Goal: Transaction & Acquisition: Purchase product/service

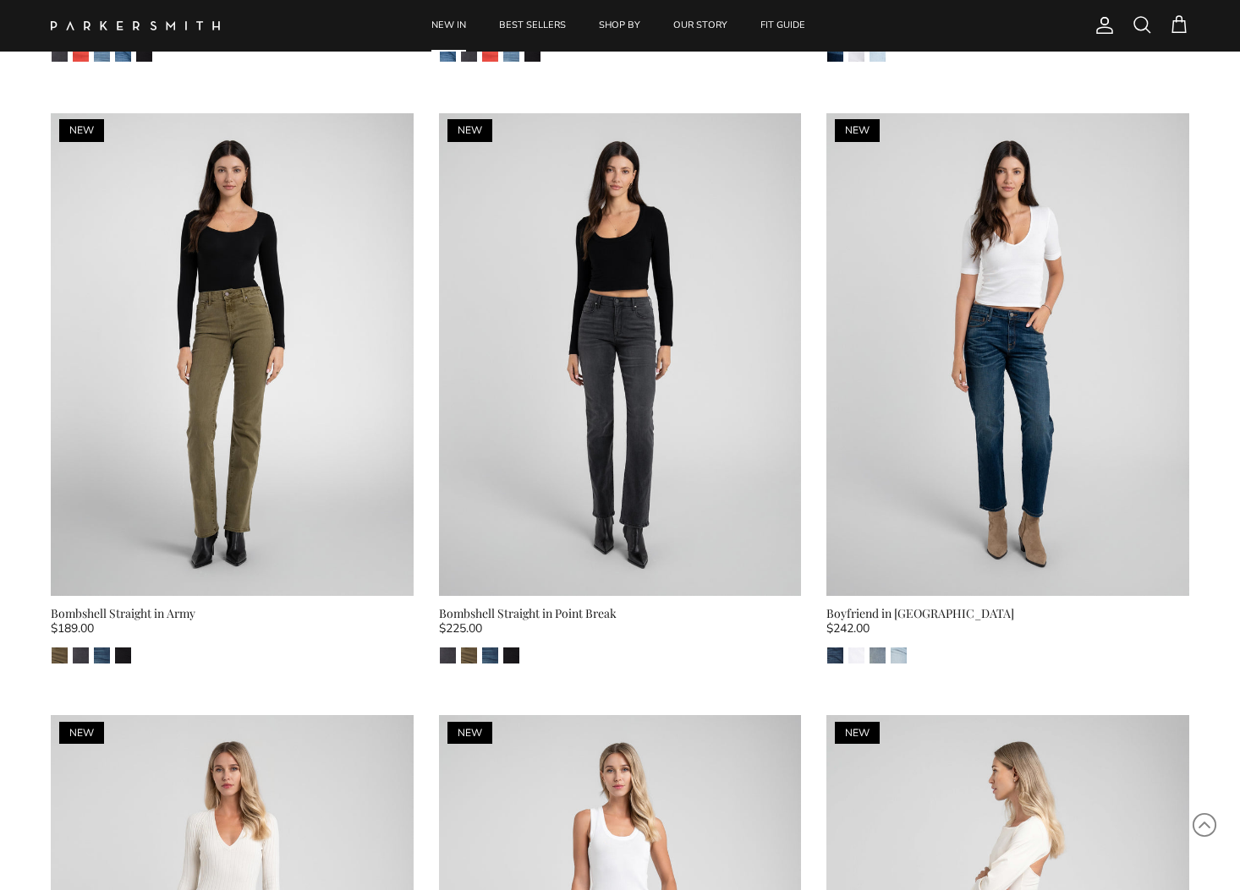
scroll to position [3672, 0]
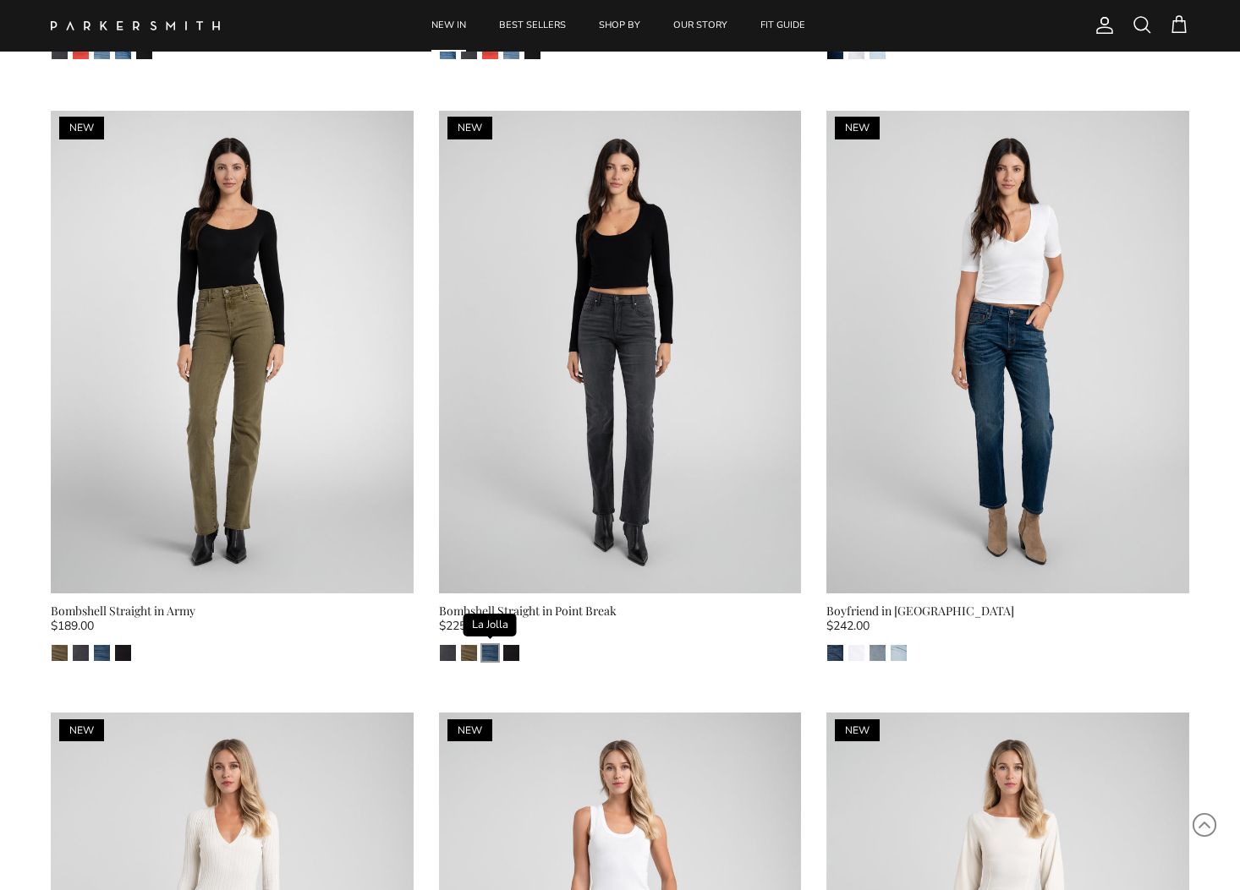
click at [487, 645] on img "La Jolla" at bounding box center [490, 653] width 16 height 16
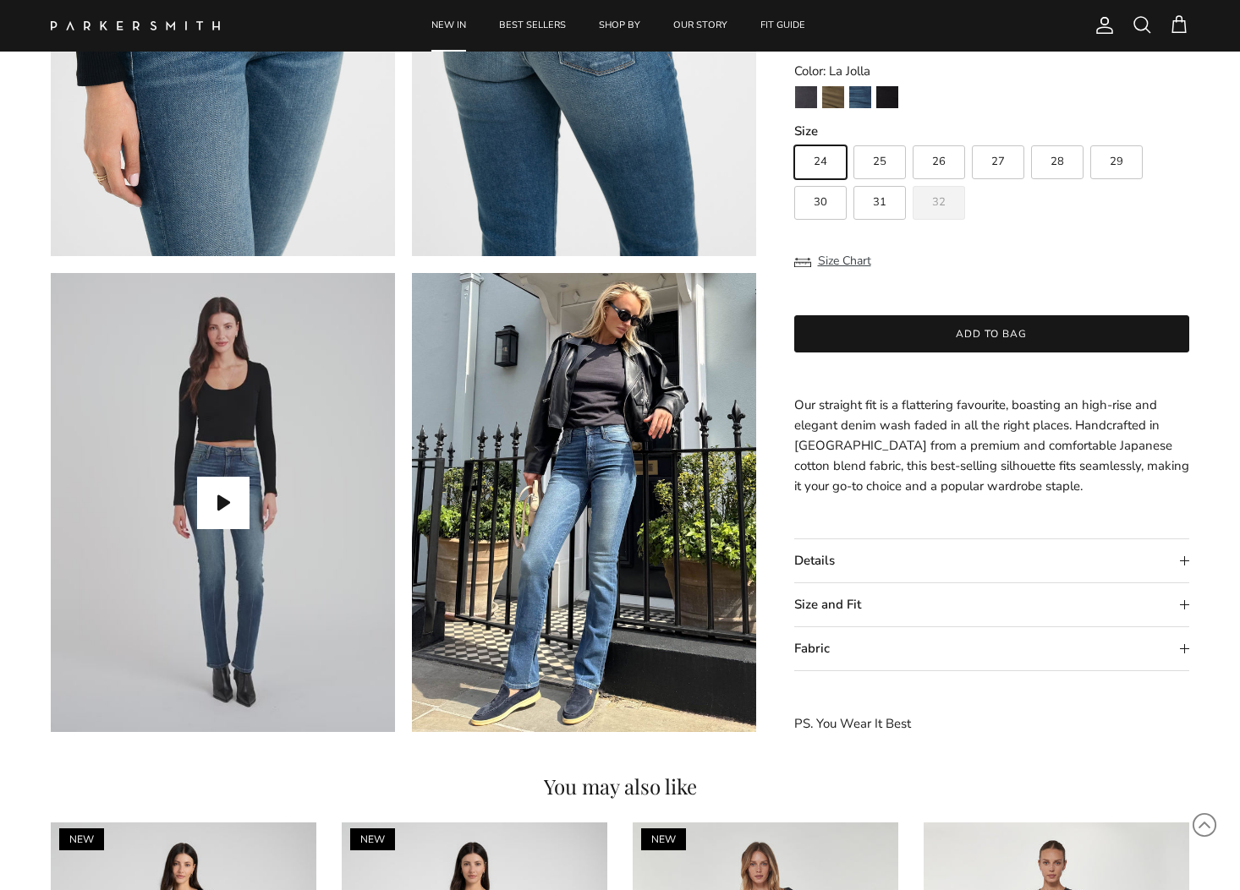
scroll to position [1301, 0]
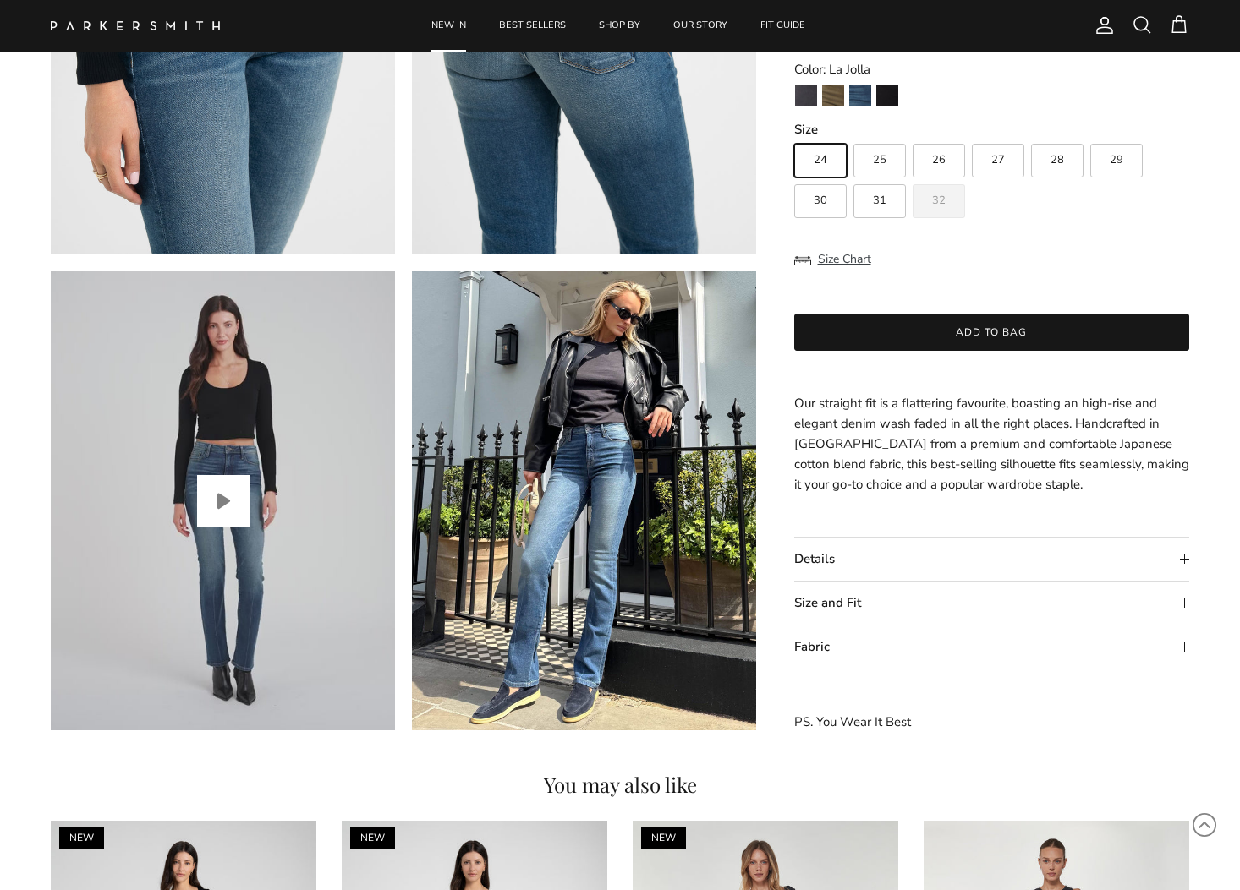
click at [221, 503] on button "Play video" at bounding box center [223, 501] width 52 height 52
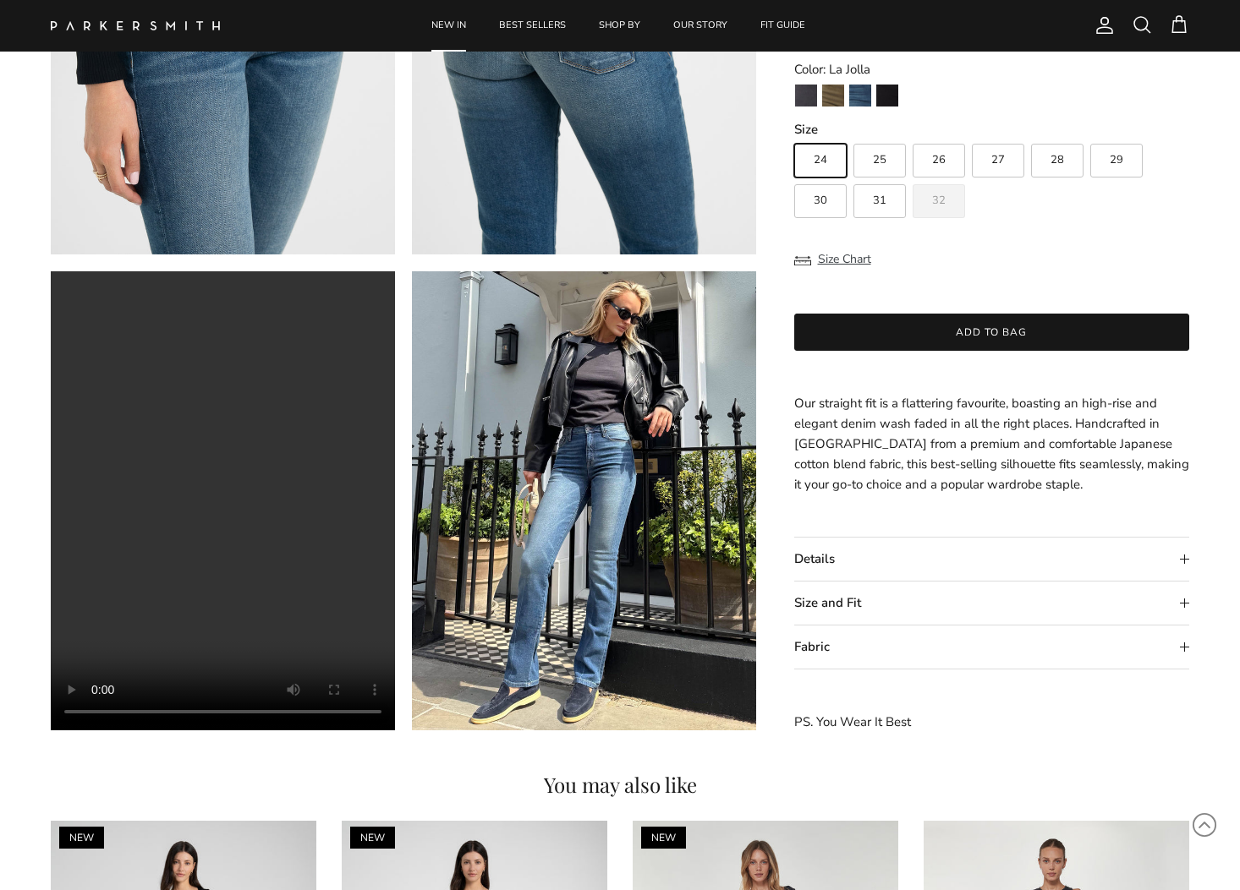
click at [816, 607] on summary "Size and Fit" at bounding box center [991, 603] width 395 height 43
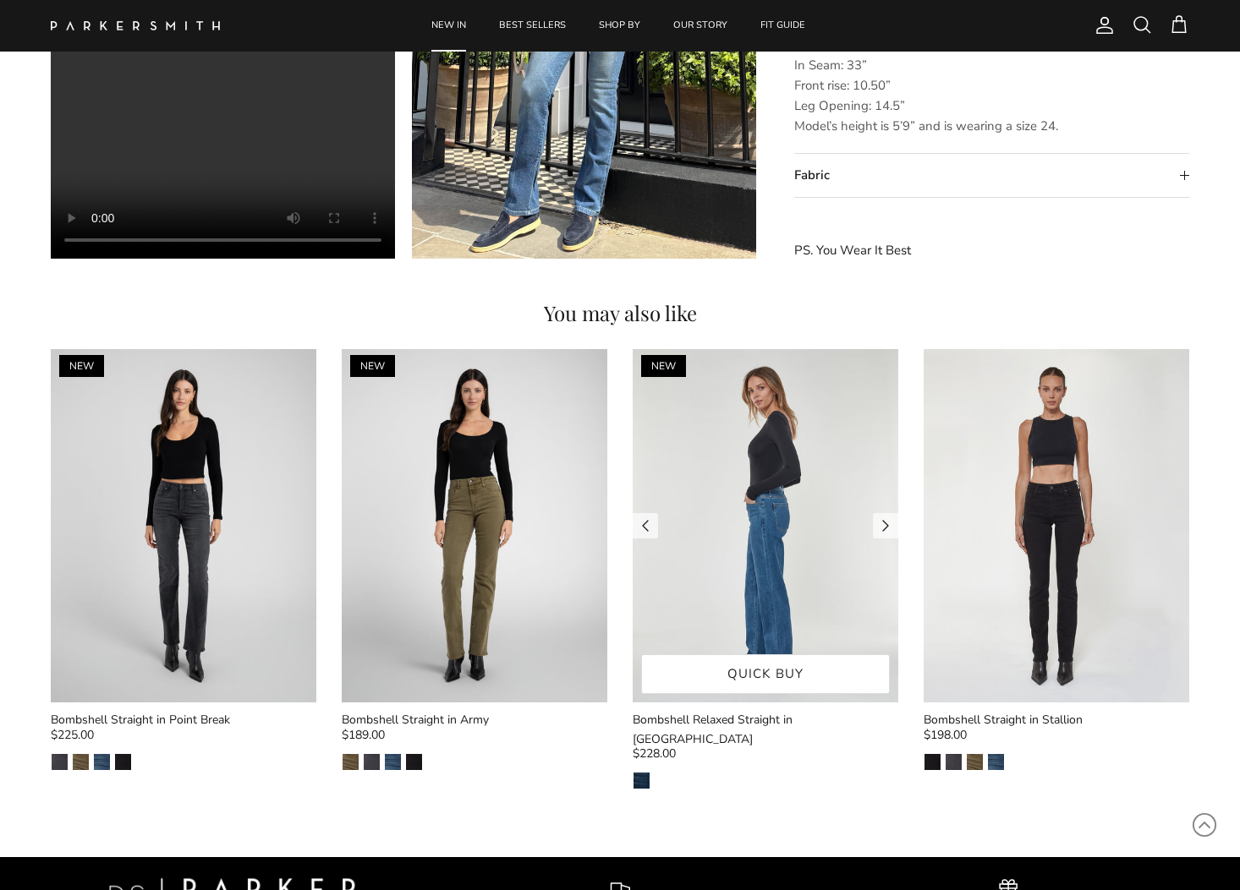
scroll to position [1773, 0]
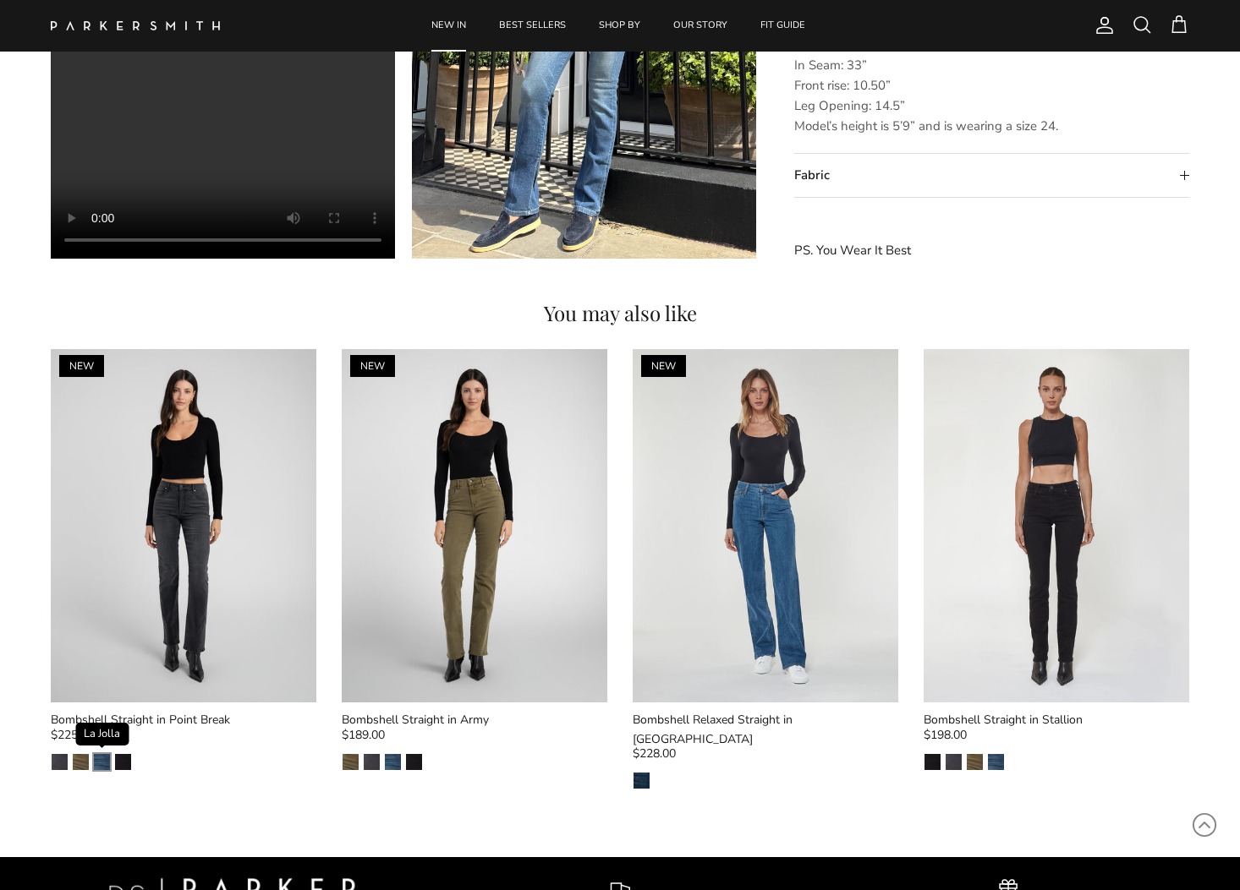
click at [102, 760] on img "La Jolla" at bounding box center [102, 762] width 16 height 16
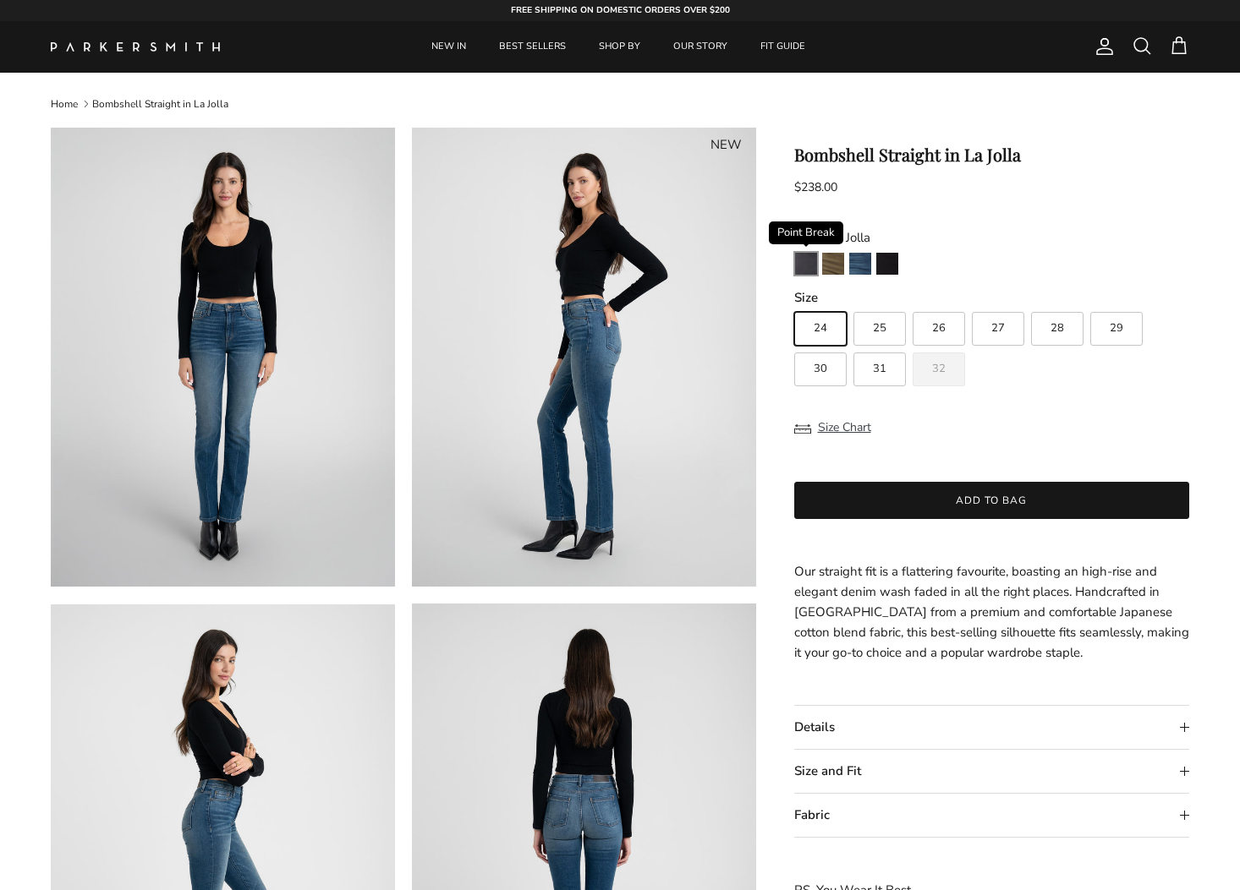
click at [802, 266] on img "Point Break" at bounding box center [806, 264] width 22 height 22
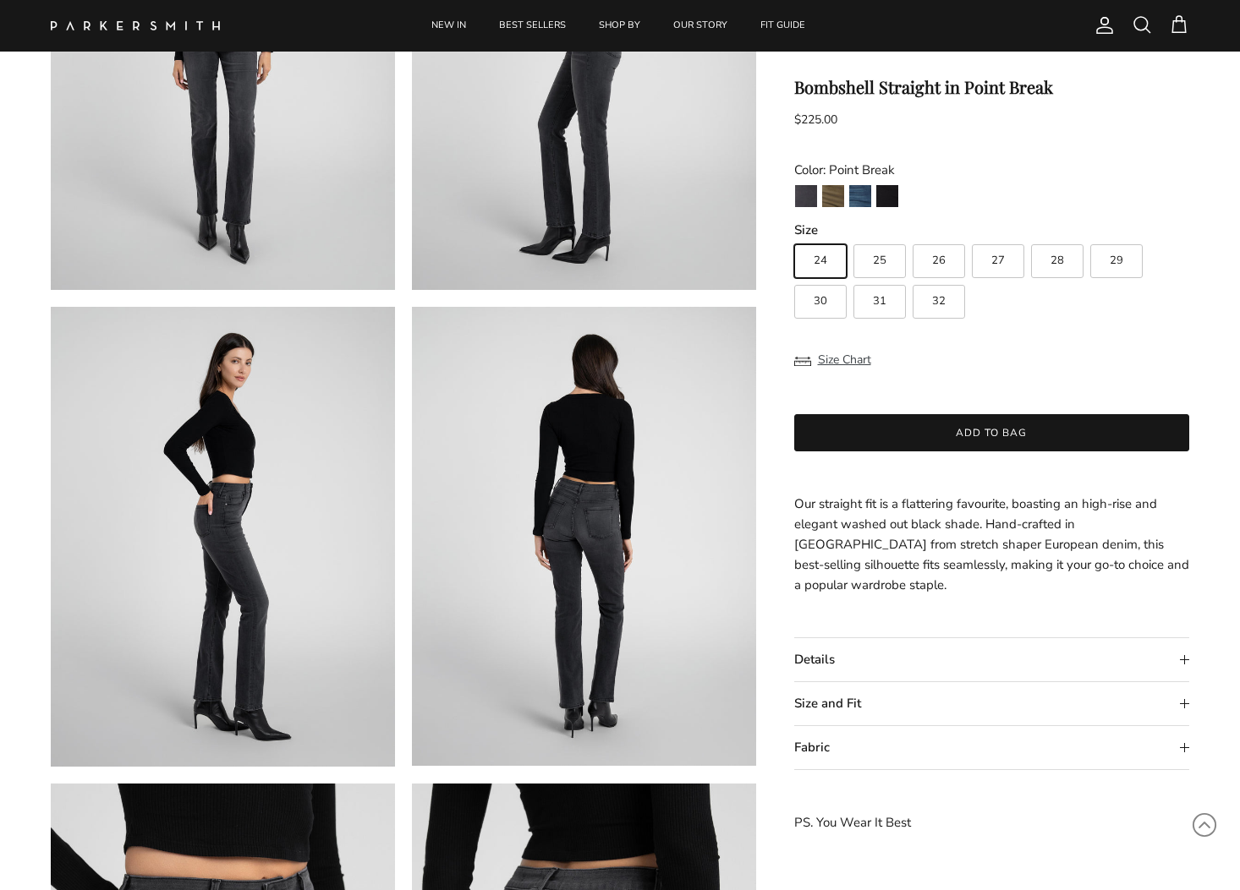
scroll to position [293, 0]
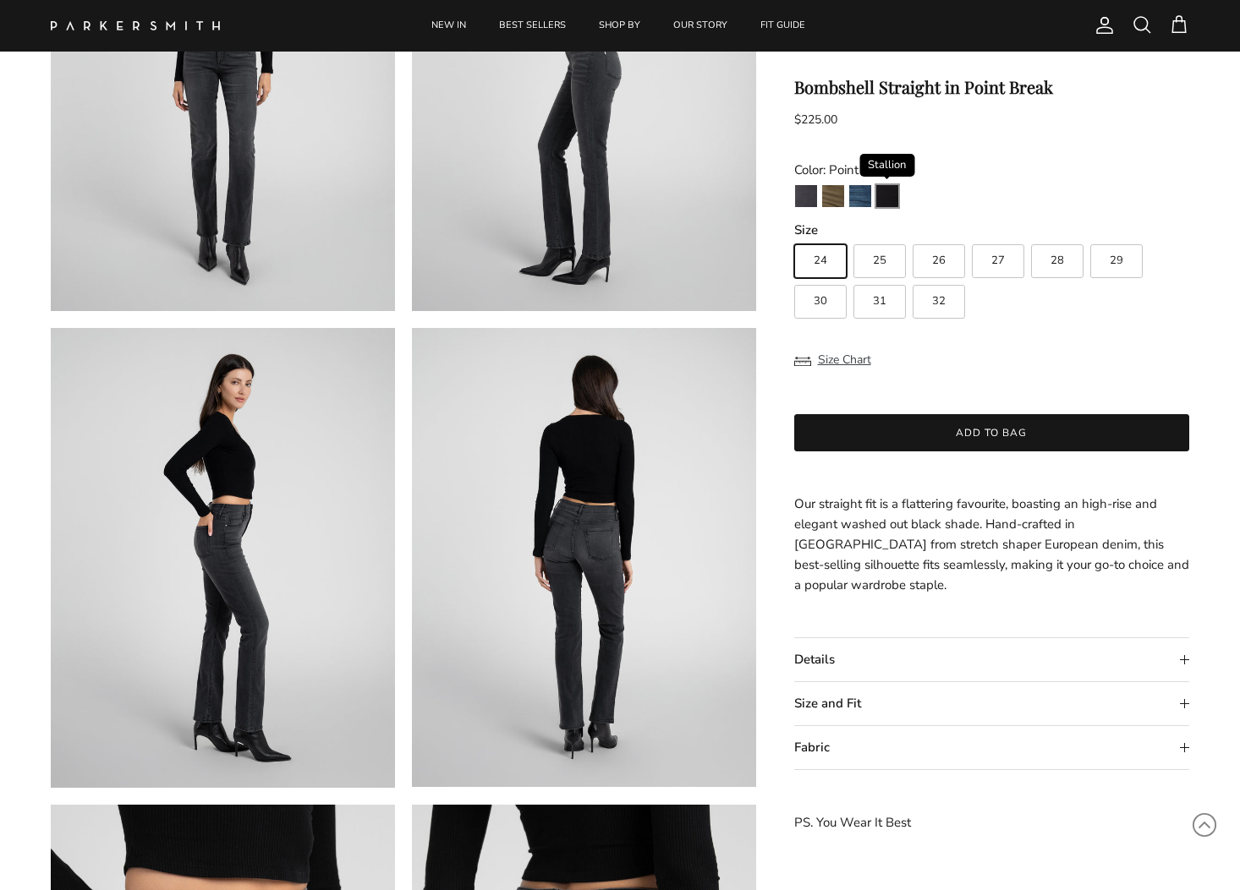
click at [886, 196] on img "Stallion" at bounding box center [887, 196] width 22 height 22
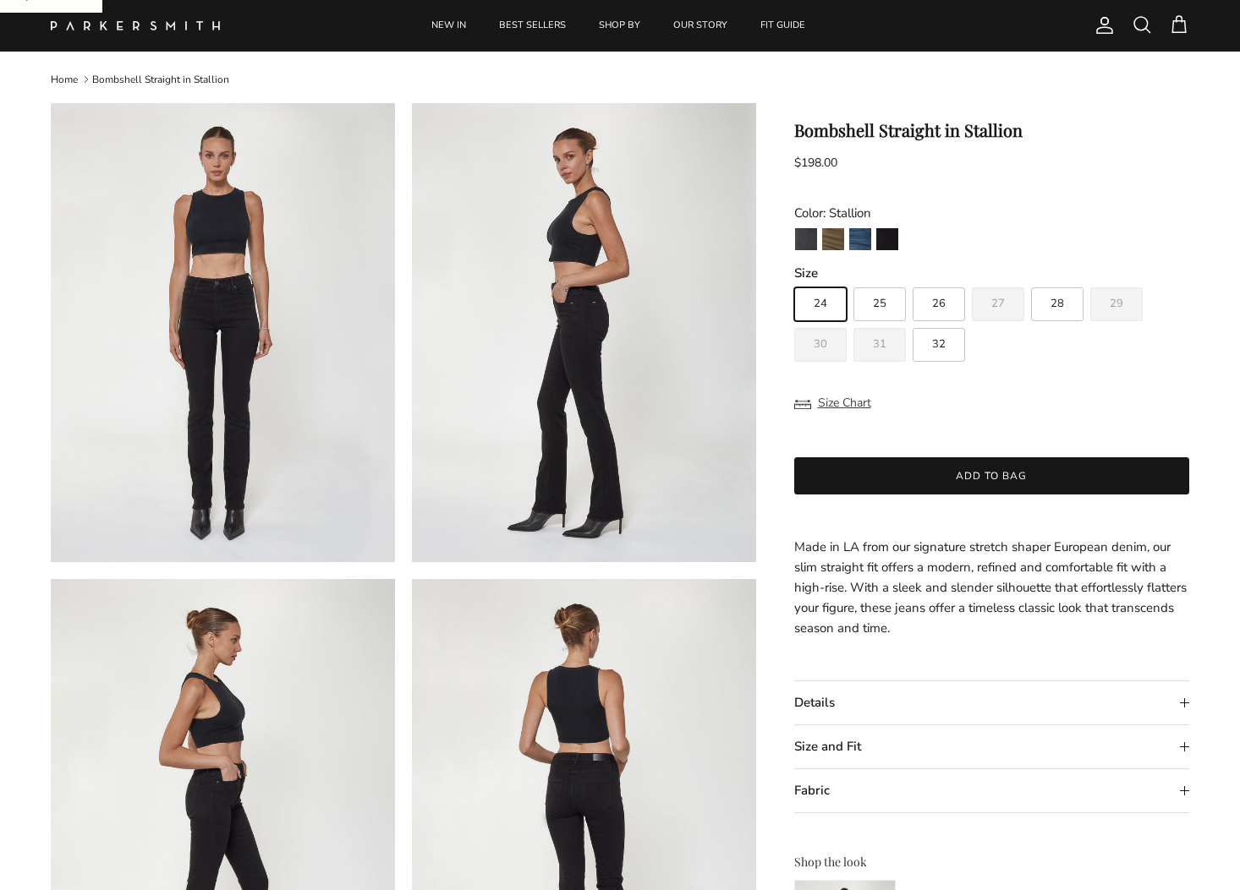
scroll to position [26, 0]
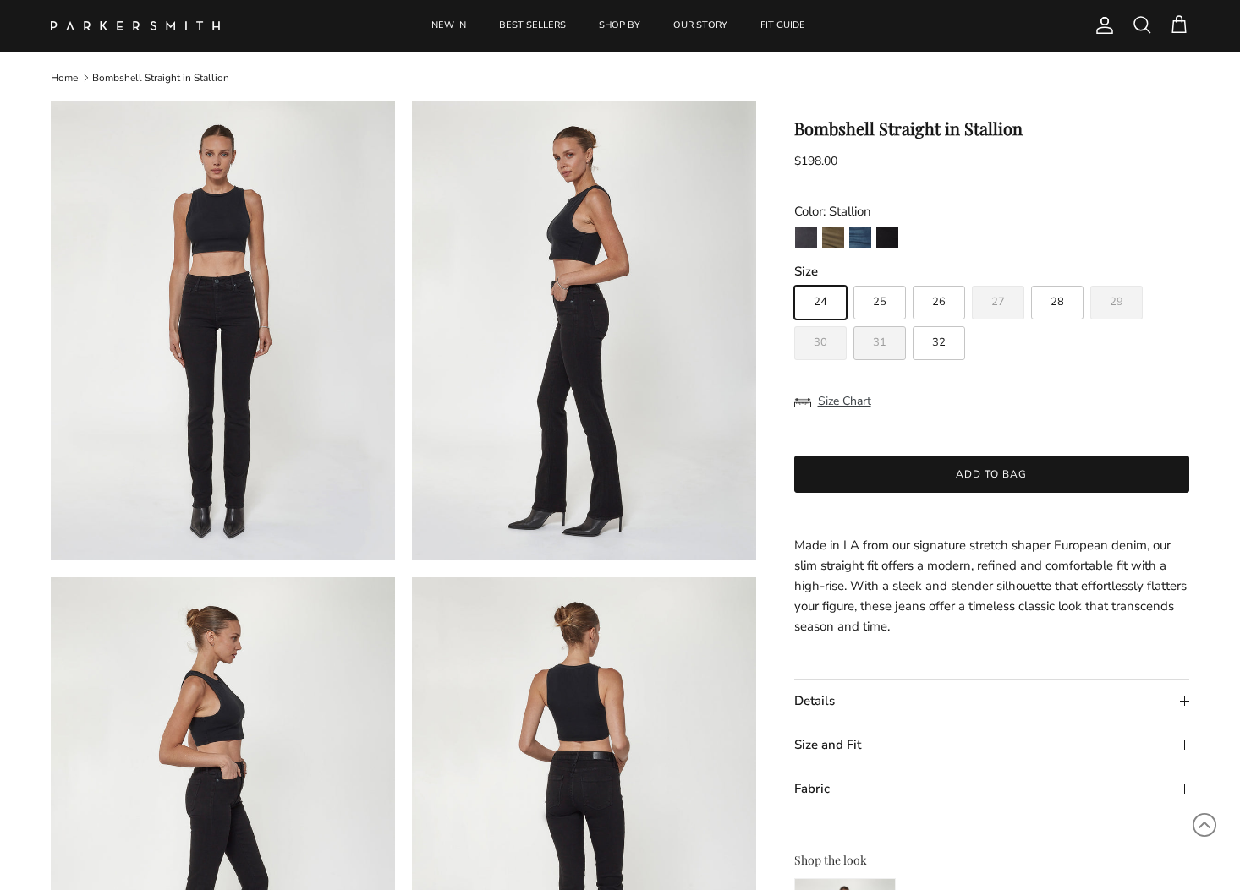
click at [878, 343] on span "31" at bounding box center [880, 342] width 14 height 11
click at [794, 279] on input "31" at bounding box center [793, 278] width 1 height 1
radio input "true"
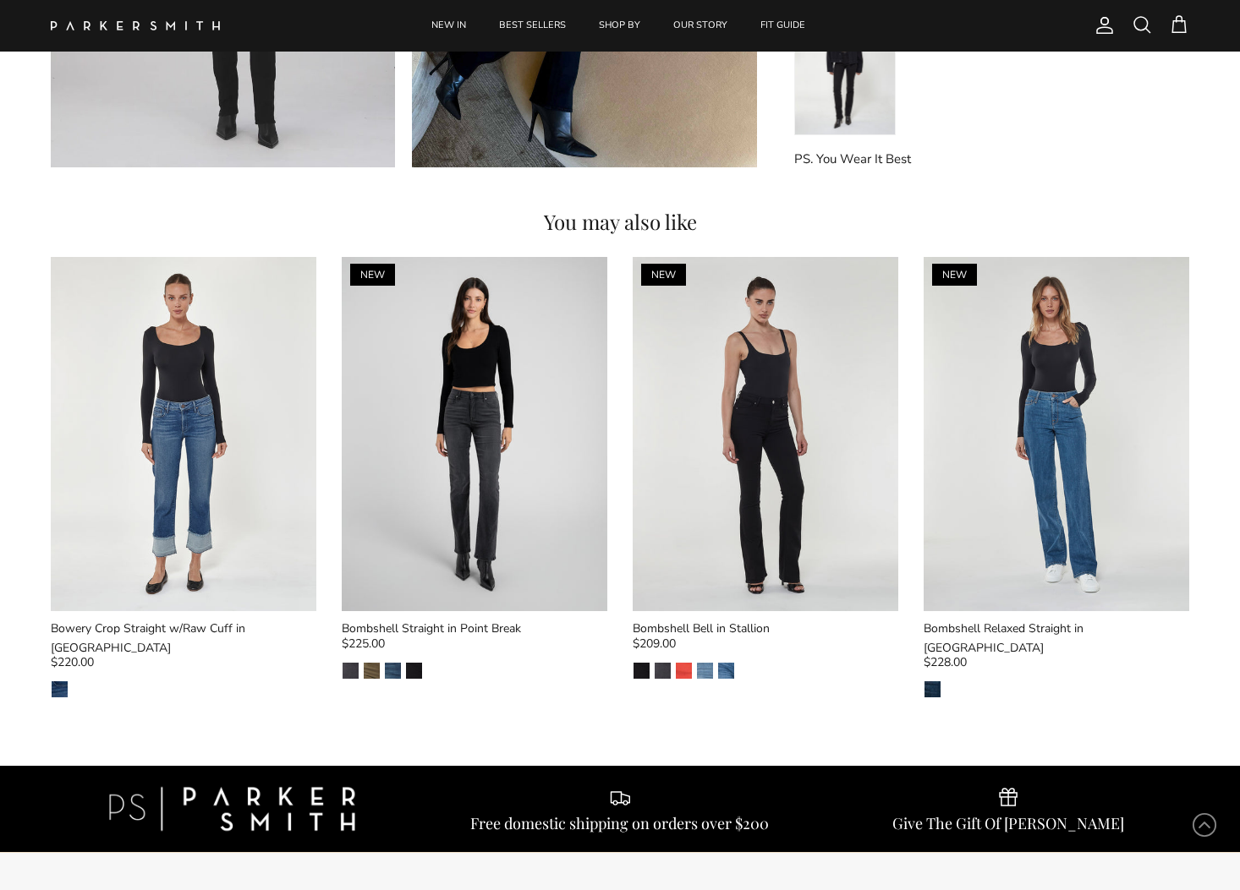
scroll to position [1868, 0]
